Goal: Task Accomplishment & Management: Complete application form

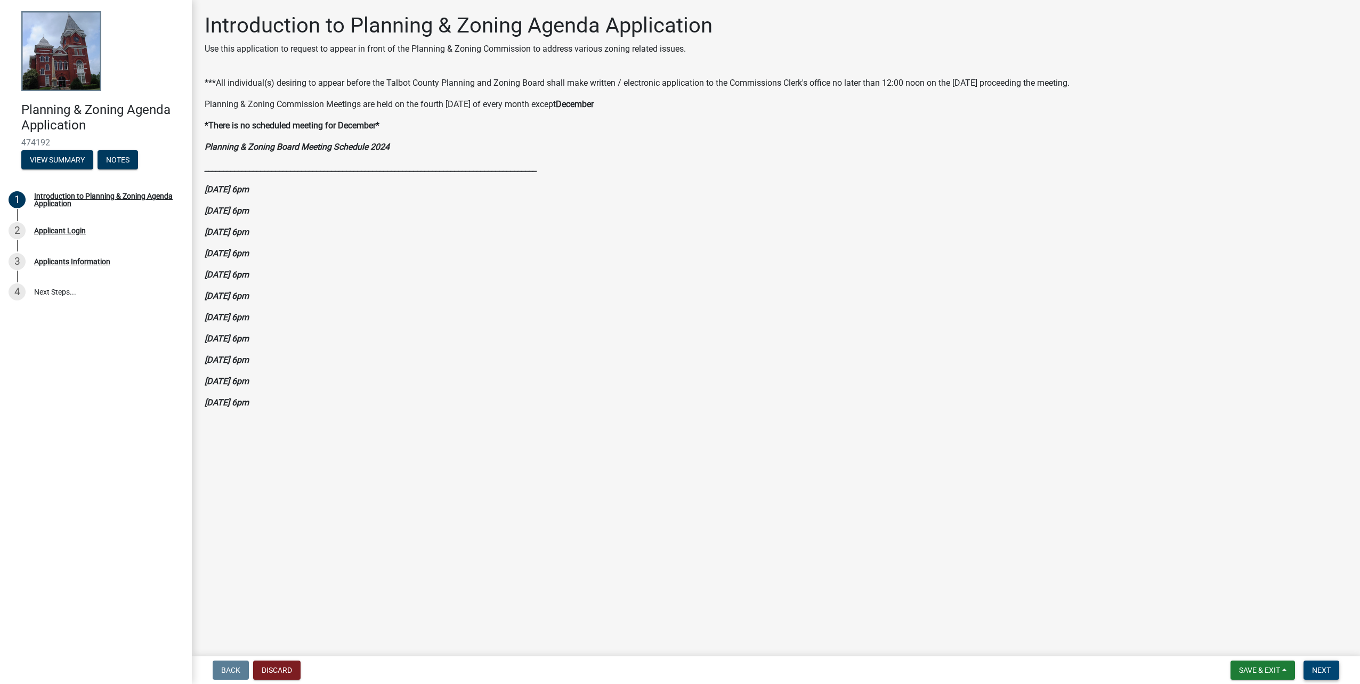
click at [1318, 670] on span "Next" at bounding box center [1321, 670] width 19 height 9
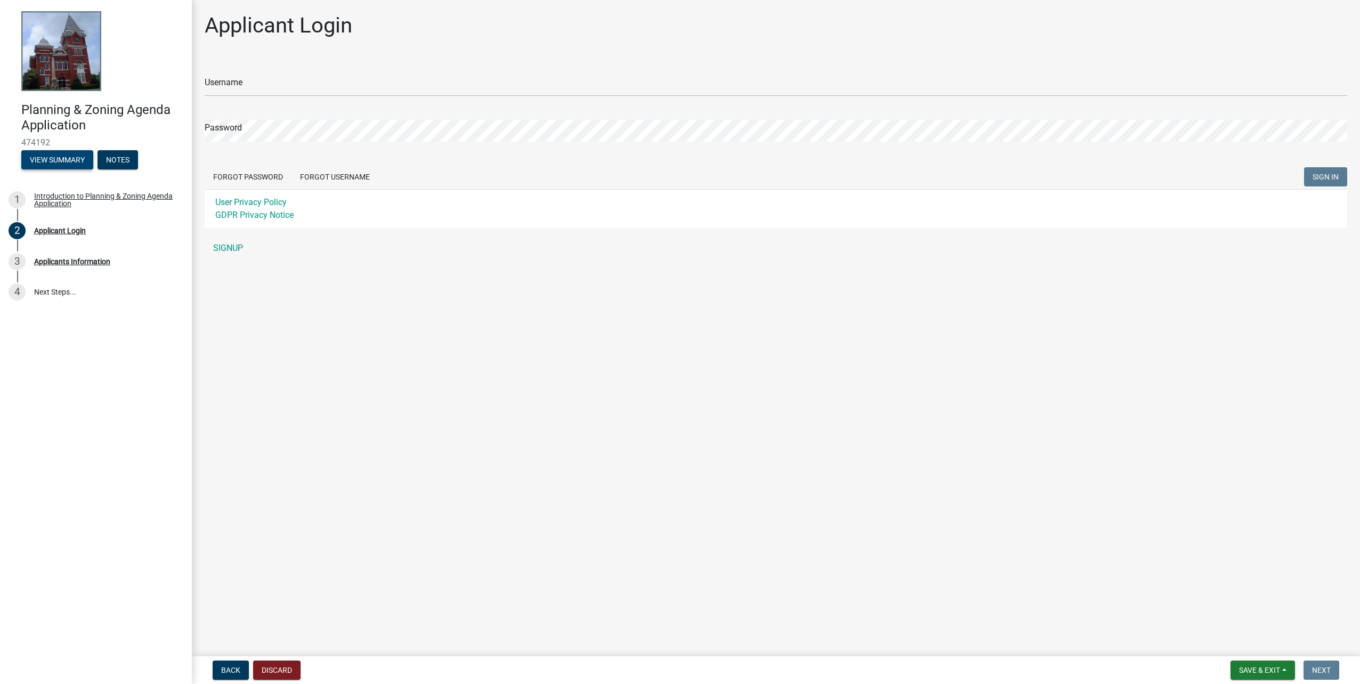
click at [67, 158] on button "View Summary" at bounding box center [57, 159] width 72 height 19
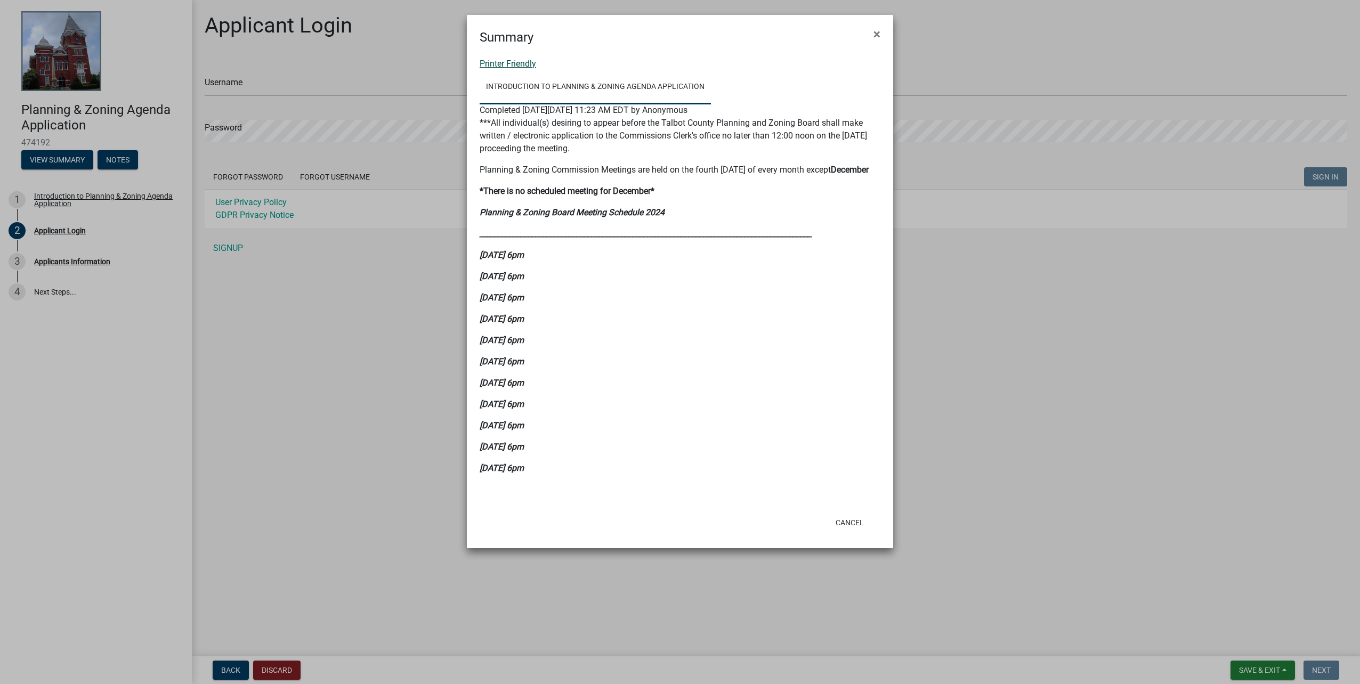
click at [520, 60] on link "Printer Friendly" at bounding box center [508, 64] width 56 height 10
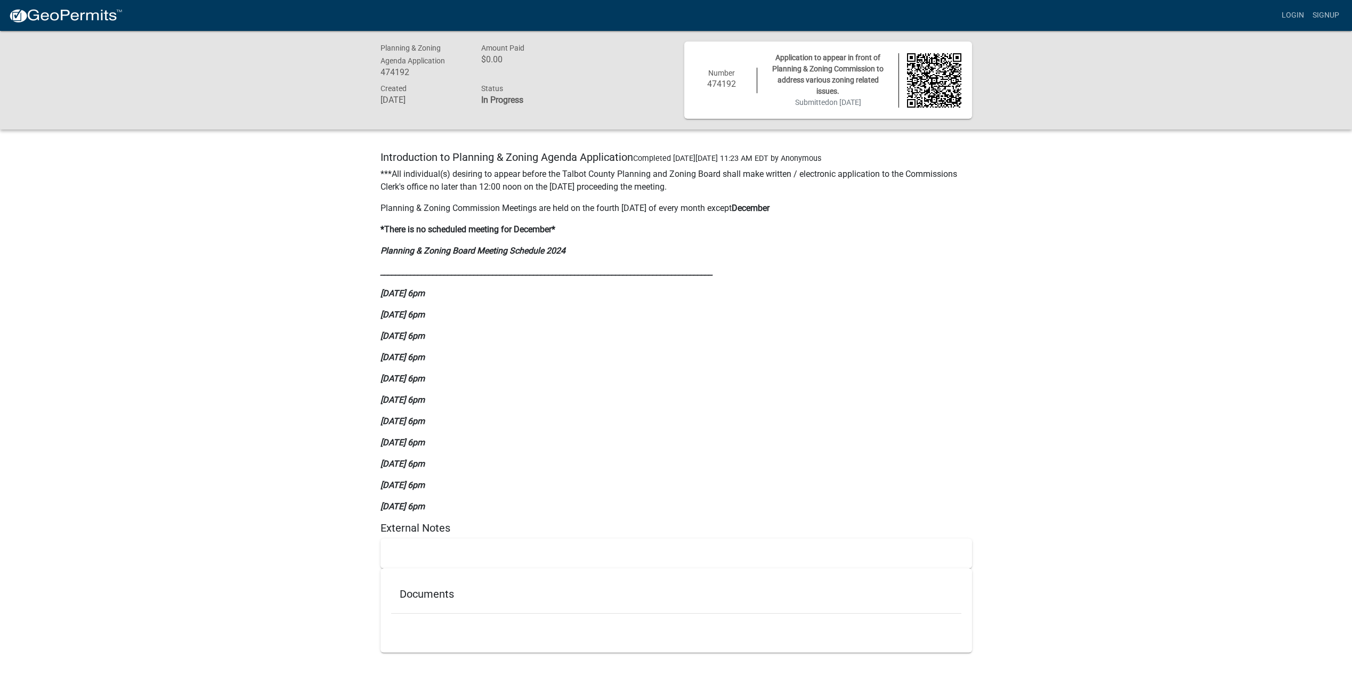
click at [539, 251] on strong "Planning & Zoning Board Meeting Schedule 2024" at bounding box center [472, 251] width 185 height 10
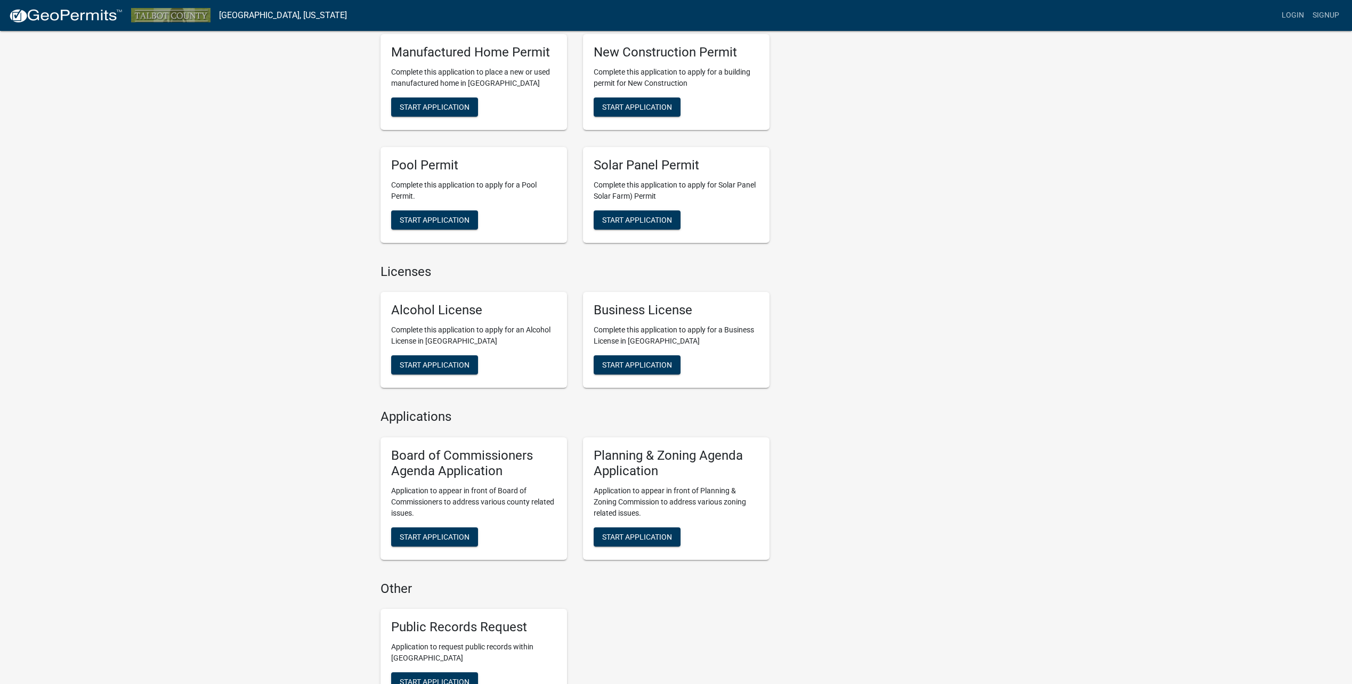
scroll to position [465, 0]
